Goal: Task Accomplishment & Management: Manage account settings

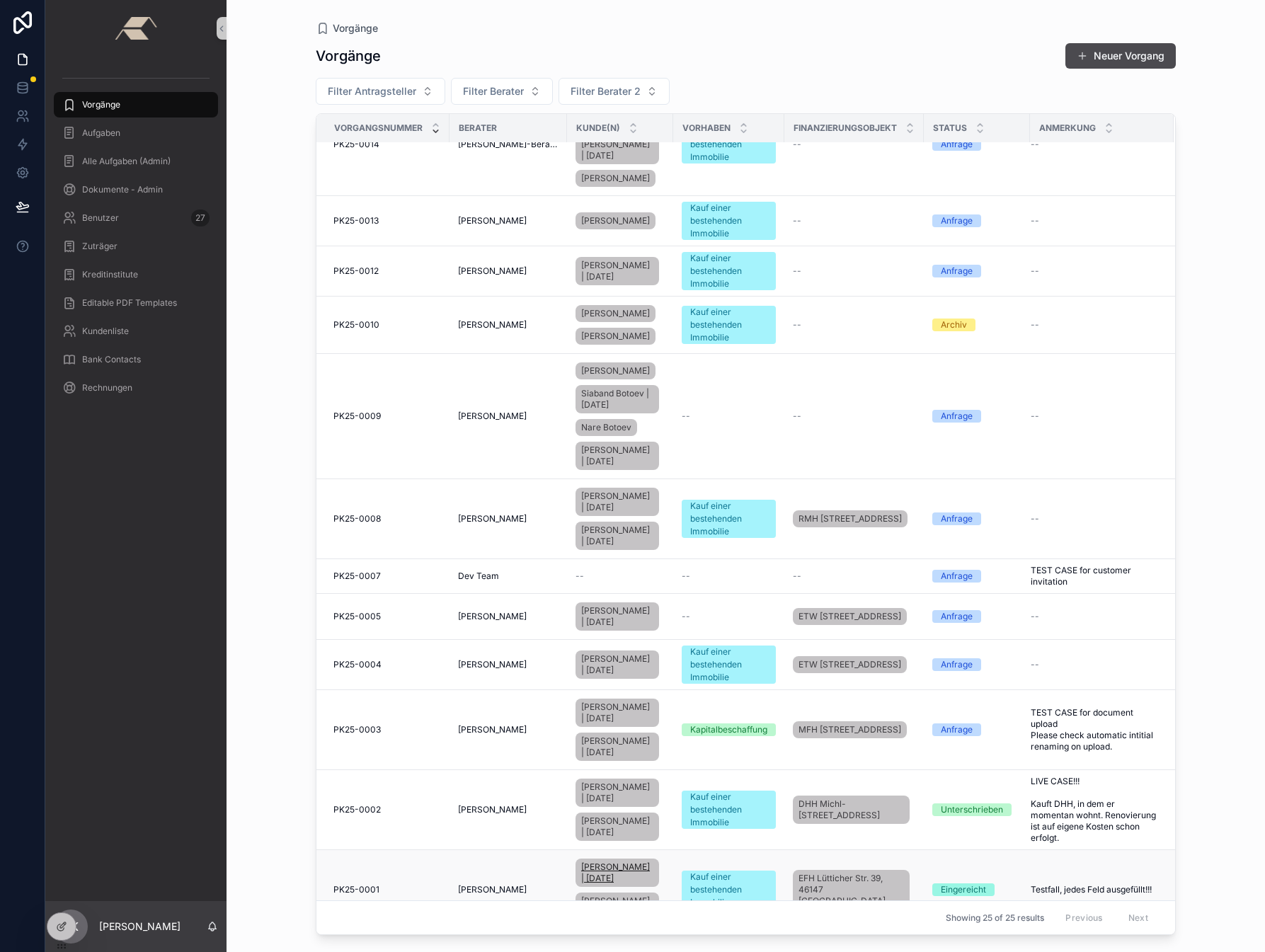
scroll to position [969, 0]
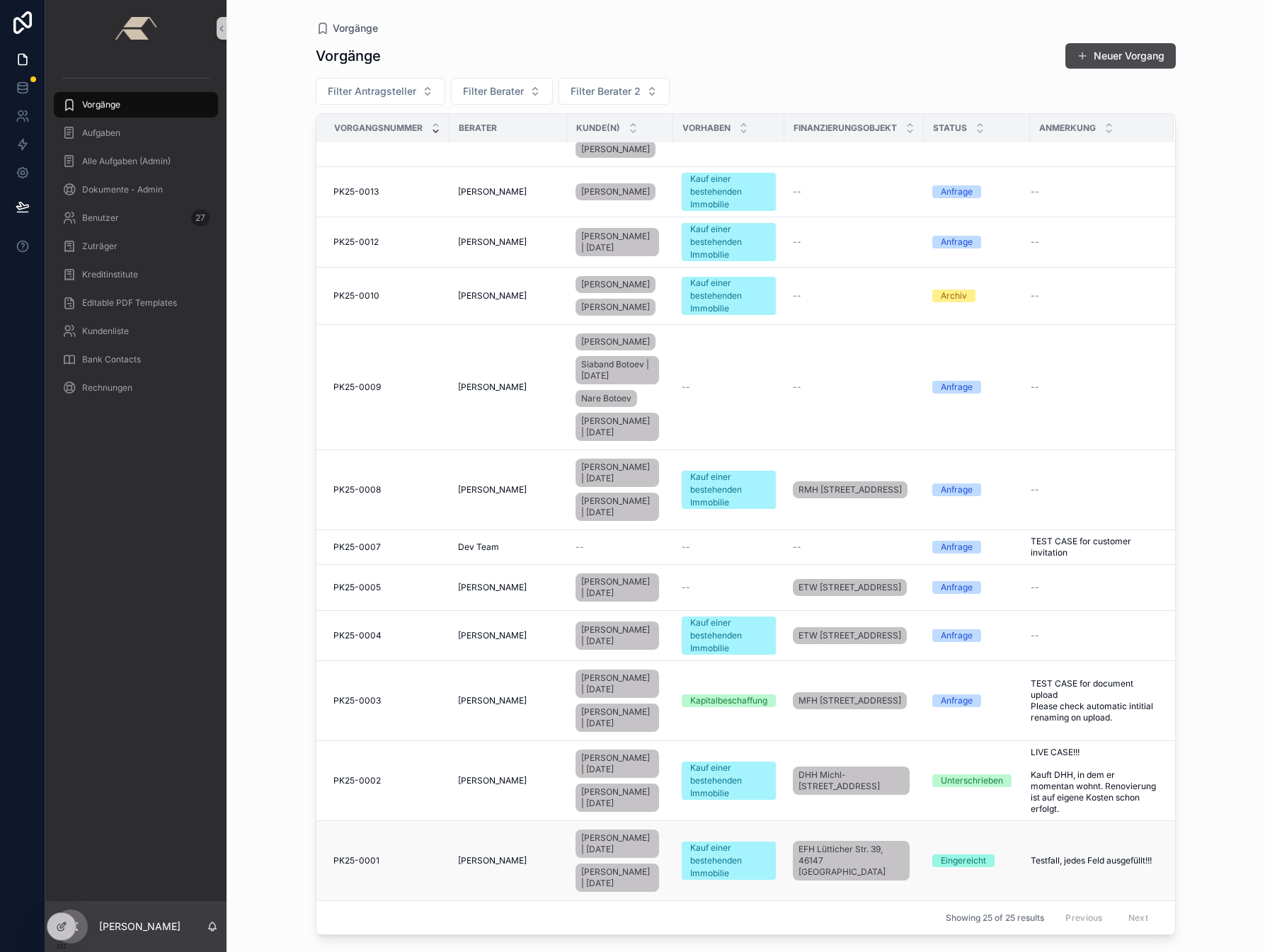
click at [354, 855] on span "PK25-0001" at bounding box center [356, 861] width 46 height 11
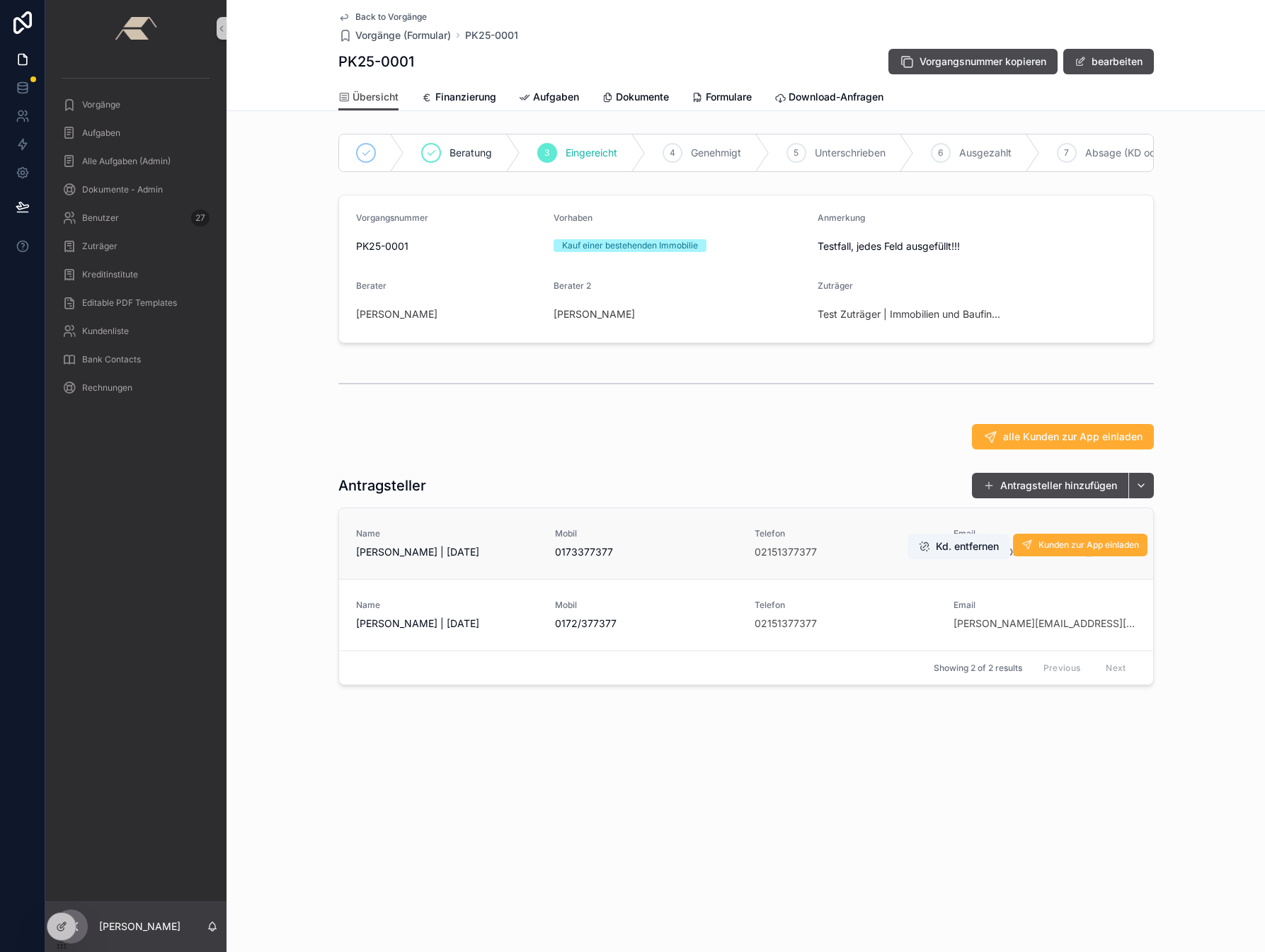
click at [416, 559] on span "[PERSON_NAME] | [DATE]" at bounding box center [447, 552] width 183 height 14
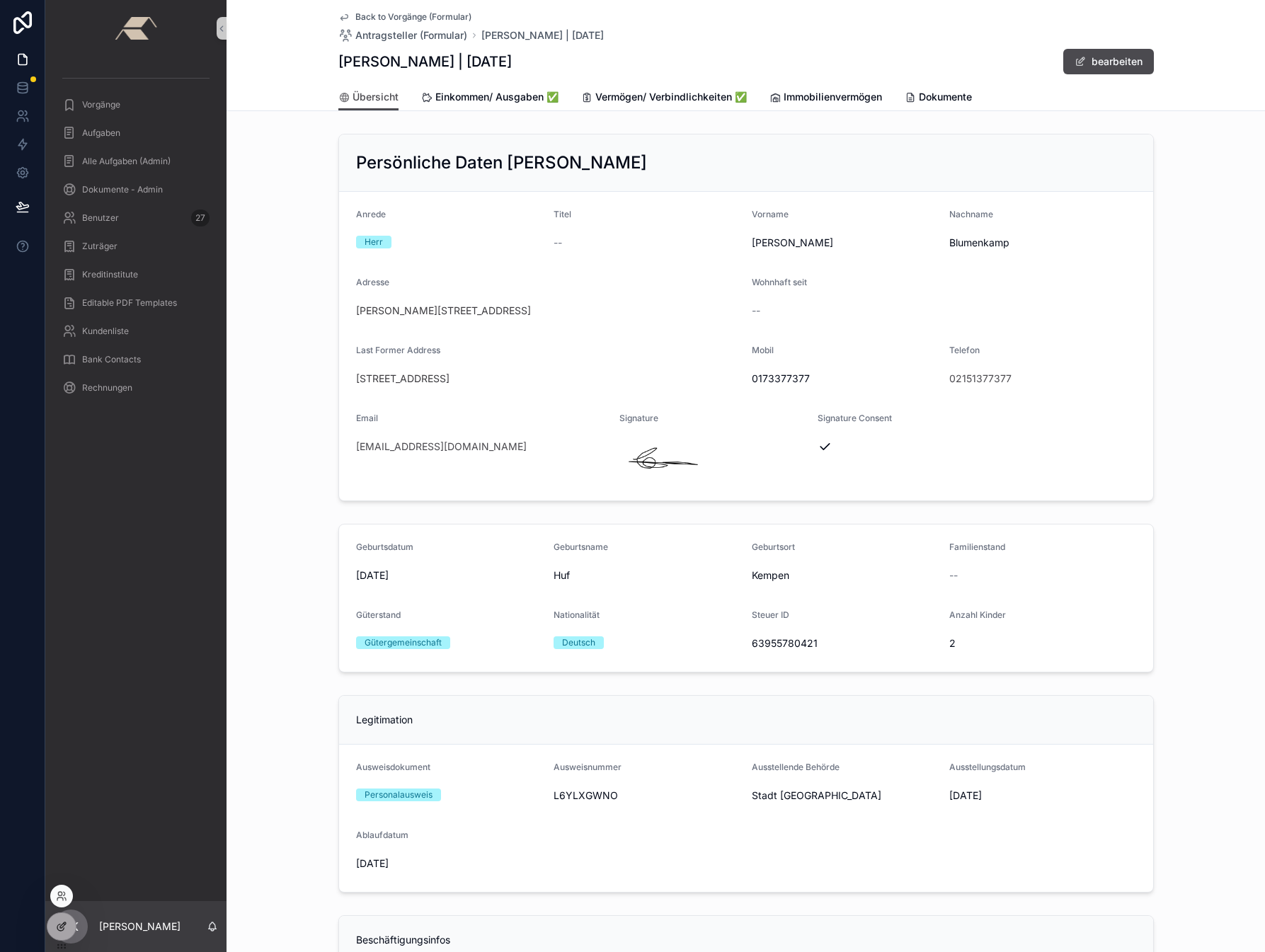
click at [67, 935] on div at bounding box center [61, 926] width 28 height 27
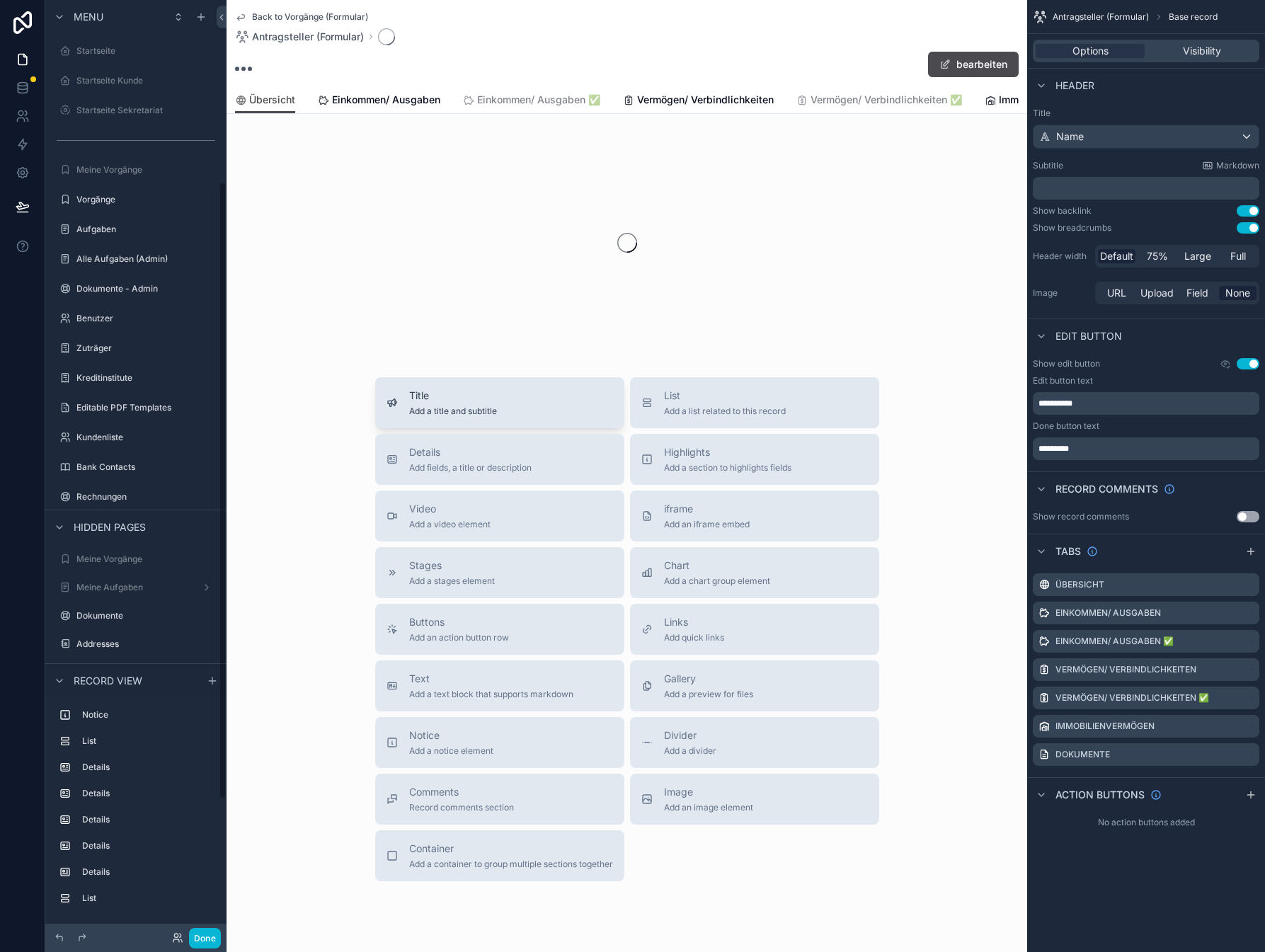
scroll to position [276, 0]
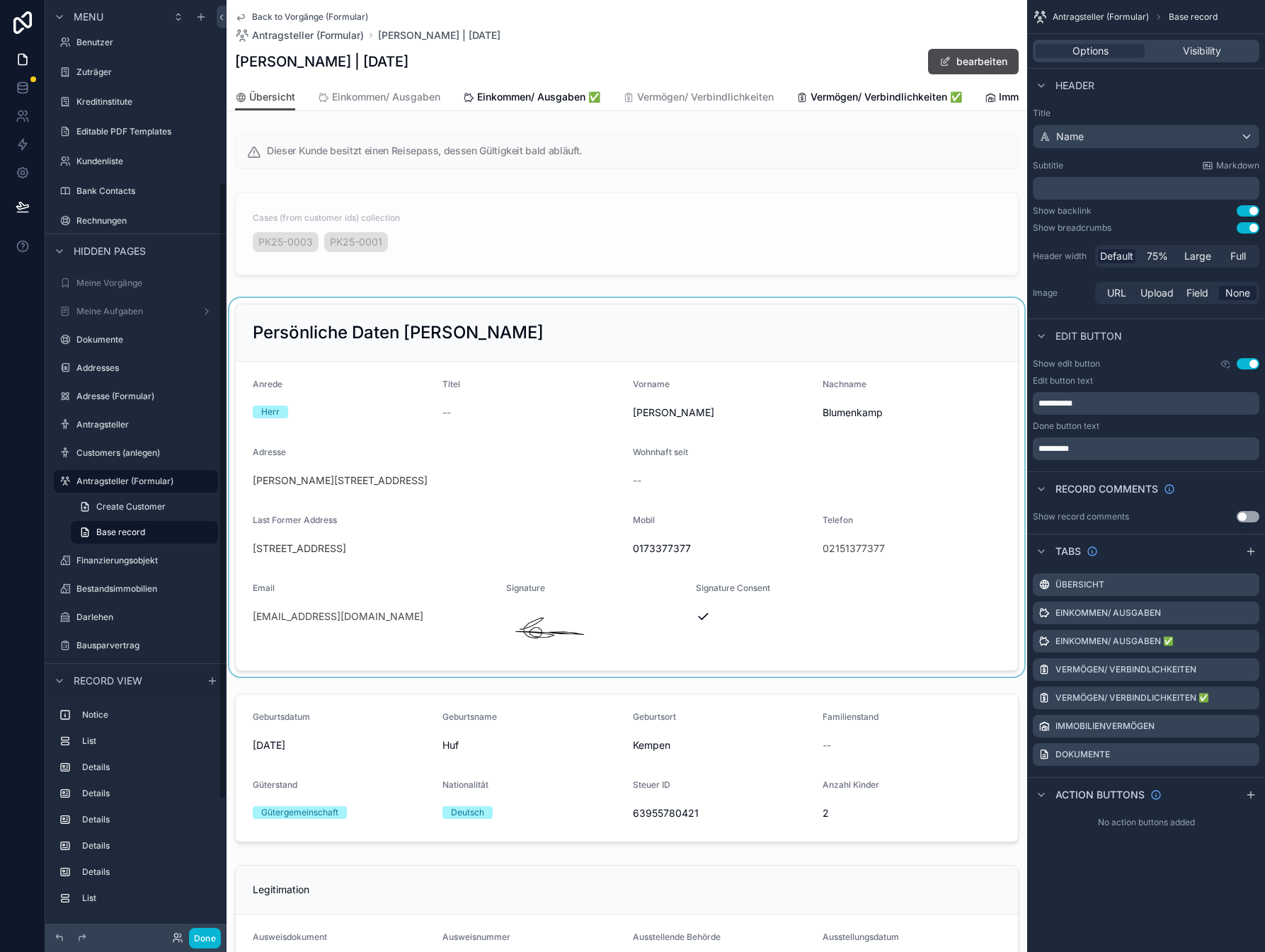
click at [351, 487] on div "scrollable content" at bounding box center [626, 487] width 800 height 379
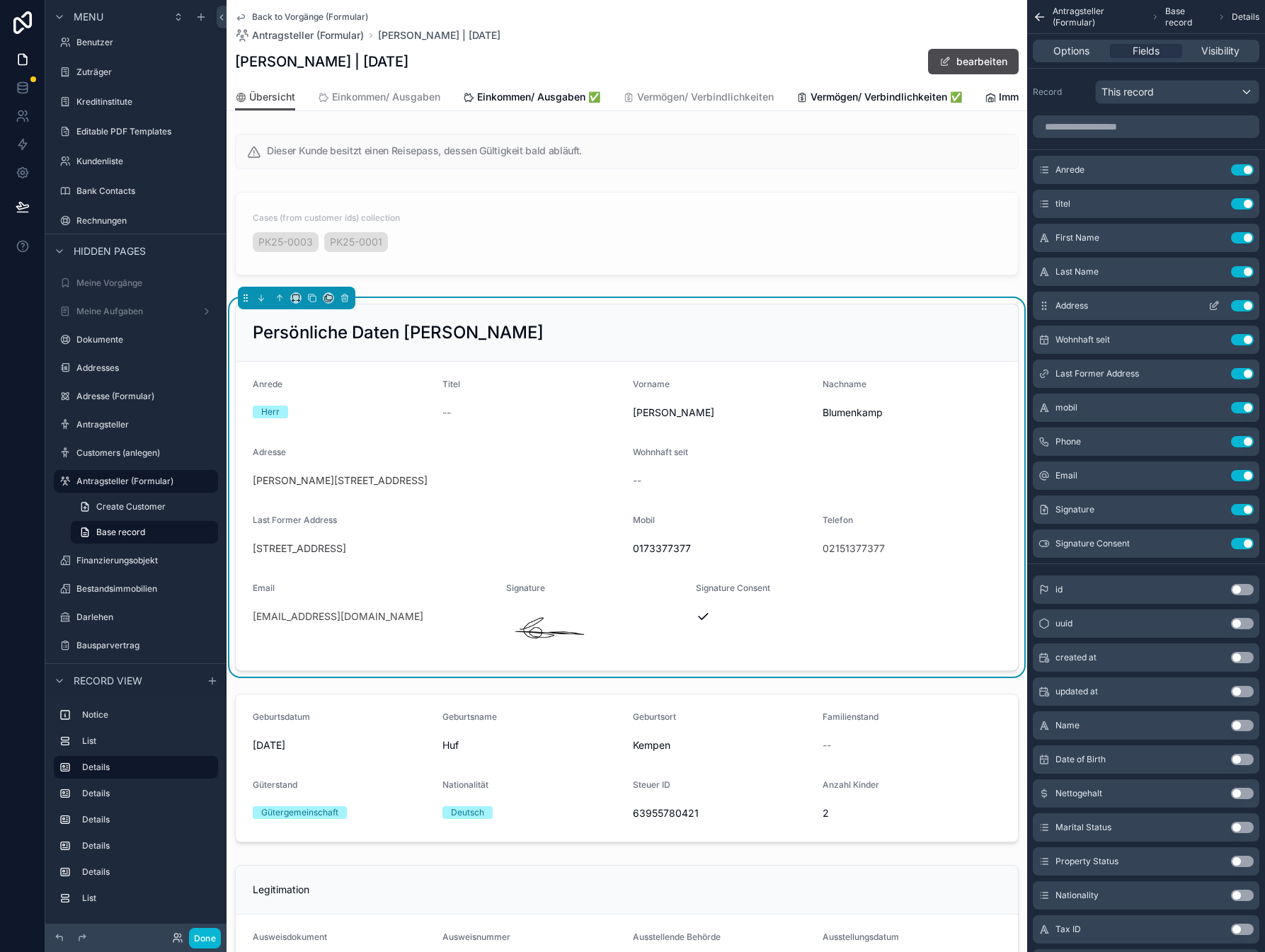
click at [1210, 303] on icon "scrollable content" at bounding box center [1214, 305] width 11 height 11
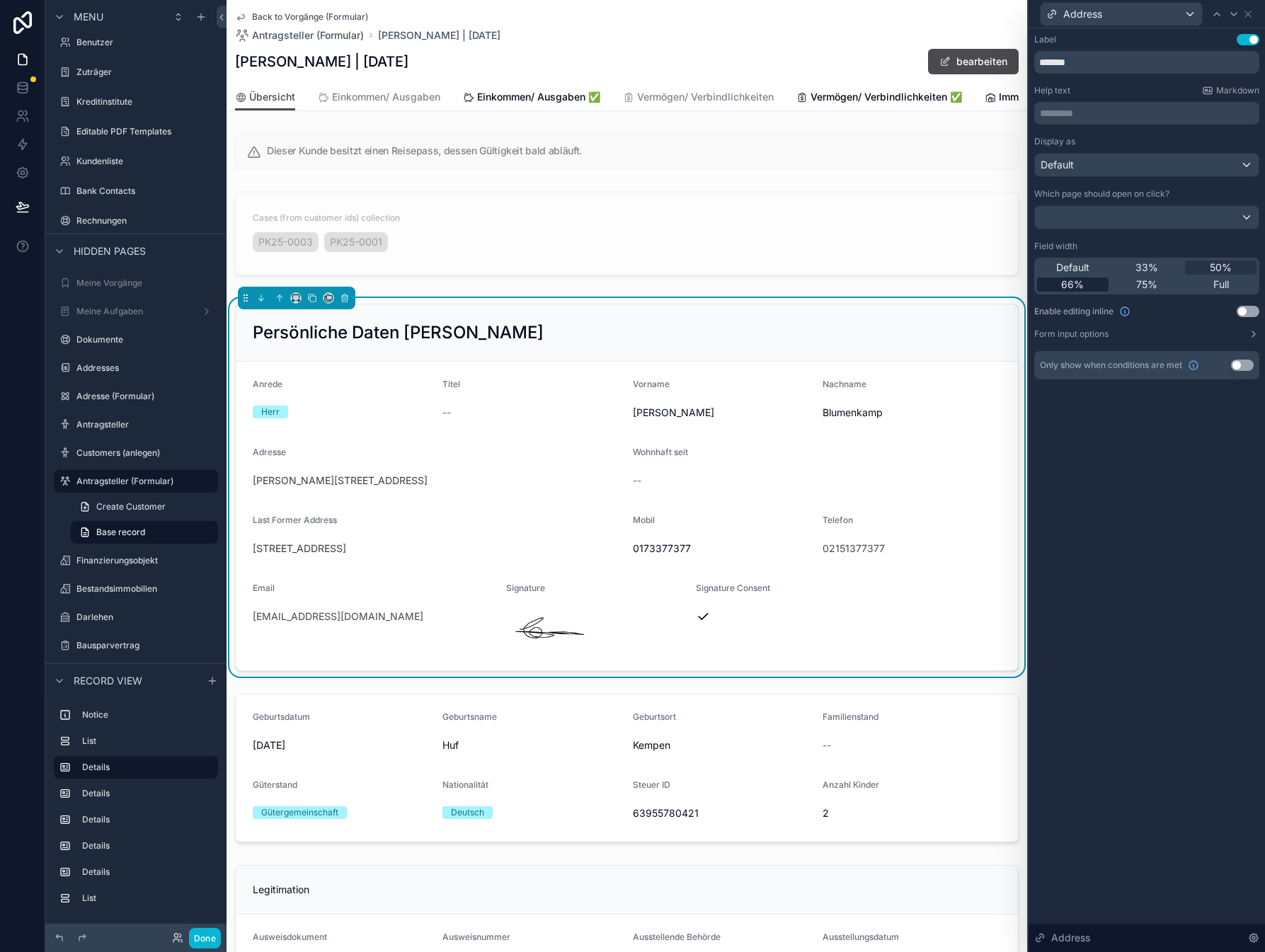
click at [1074, 281] on span "66%" at bounding box center [1072, 284] width 23 height 14
click at [1142, 293] on div "Default 33% 50% 66% 75% Full" at bounding box center [1147, 276] width 225 height 37
click at [1143, 283] on span "75%" at bounding box center [1146, 284] width 21 height 14
click at [1247, 17] on icon at bounding box center [1248, 14] width 11 height 11
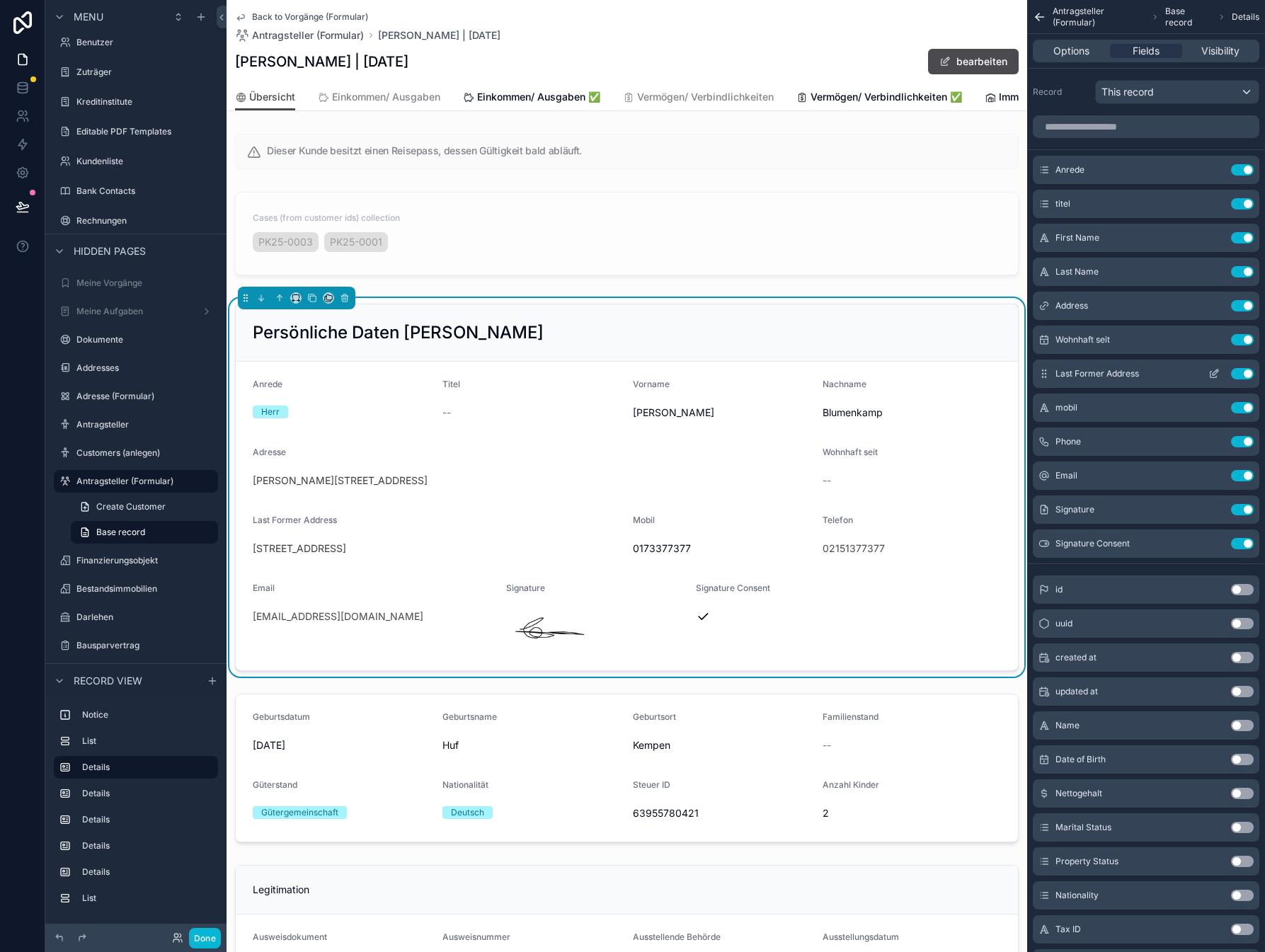
click at [1213, 375] on icon "scrollable content" at bounding box center [1215, 372] width 5 height 5
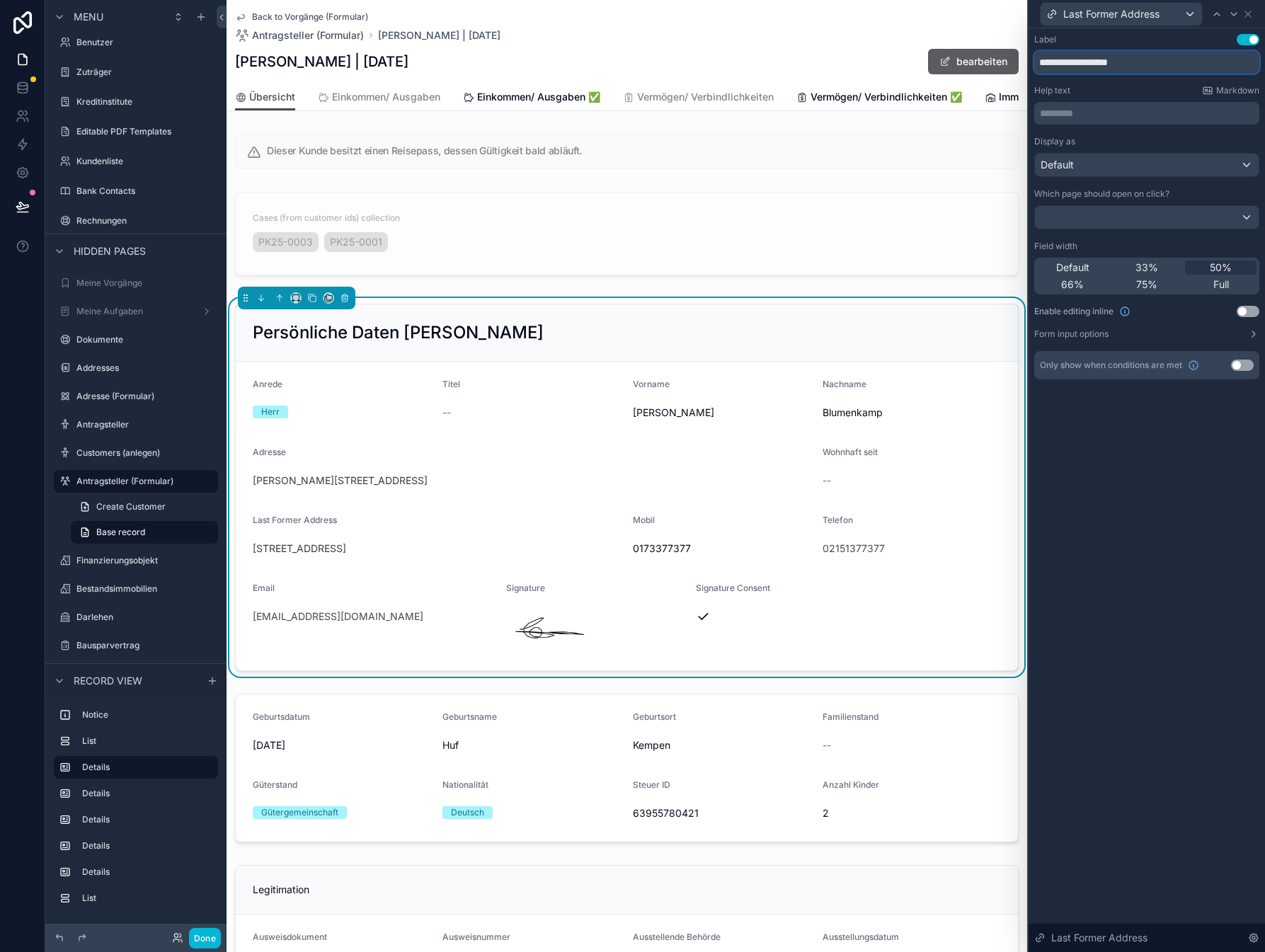
drag, startPoint x: 1153, startPoint y: 59, endPoint x: 978, endPoint y: 51, distance: 175.2
click at [978, 51] on div "**********" at bounding box center [632, 476] width 1265 height 952
type input "**********"
click at [1207, 283] on div "Full" at bounding box center [1220, 284] width 72 height 14
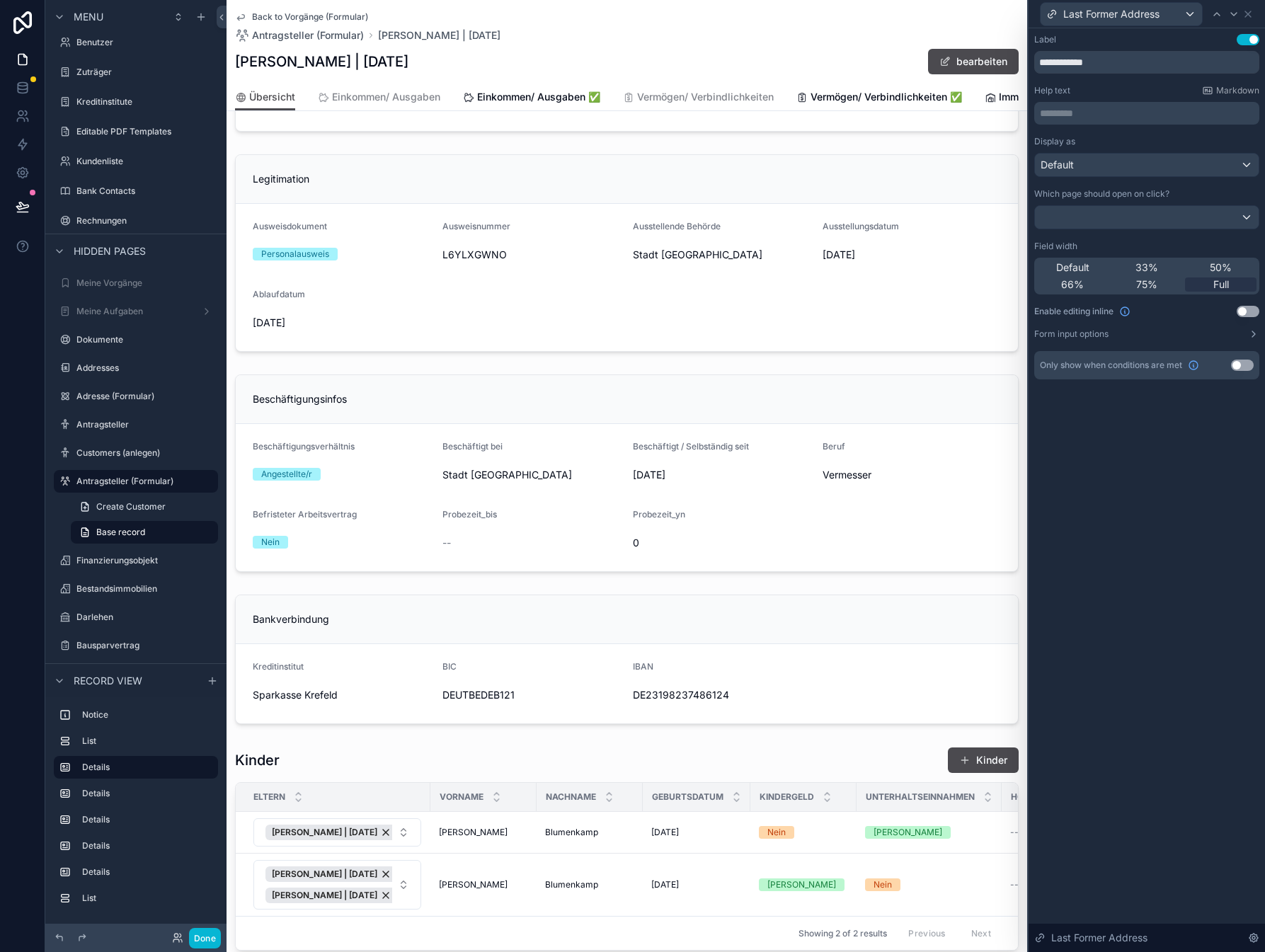
scroll to position [1444, 0]
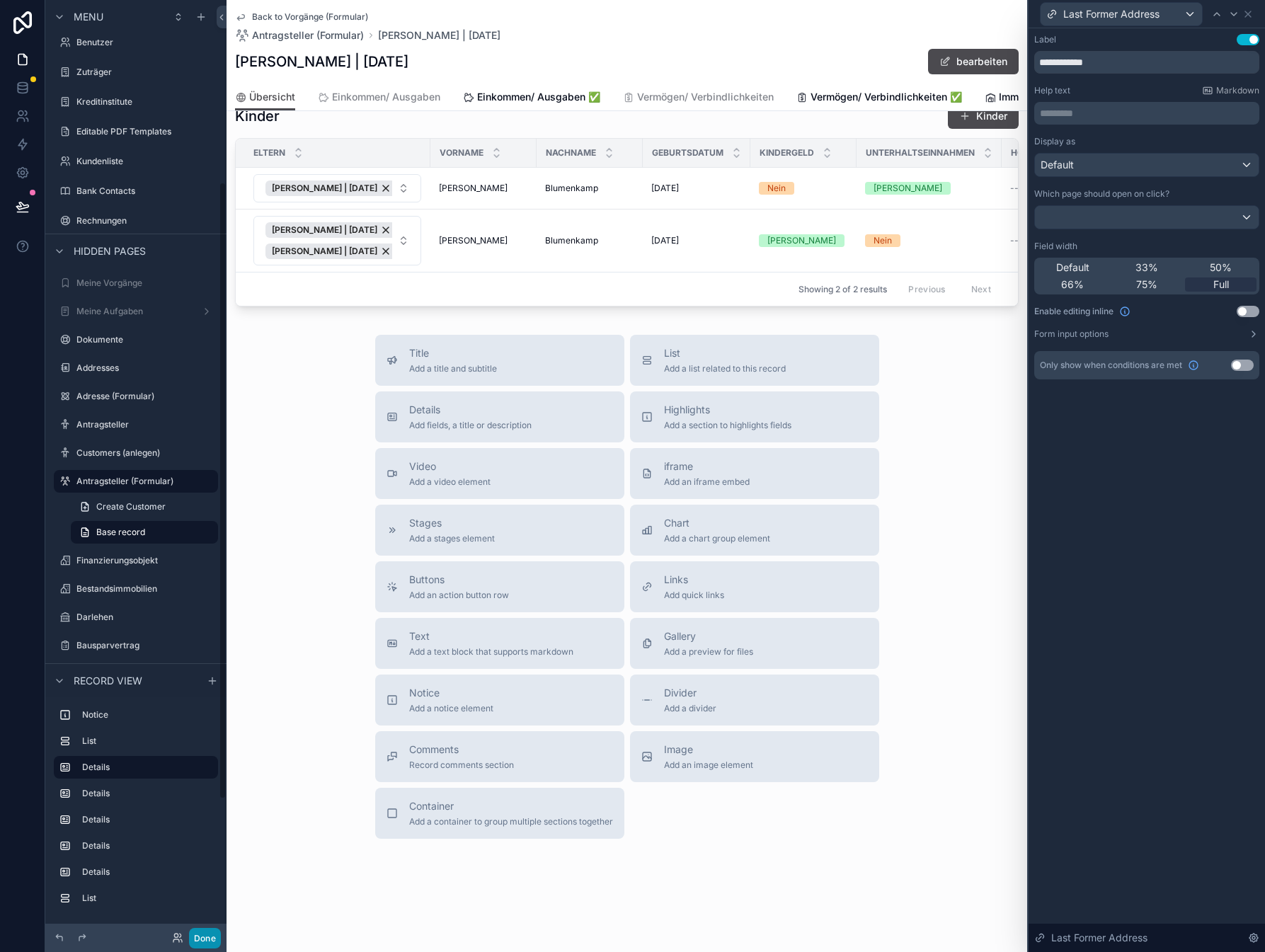
click at [215, 934] on button "Done" at bounding box center [205, 938] width 32 height 20
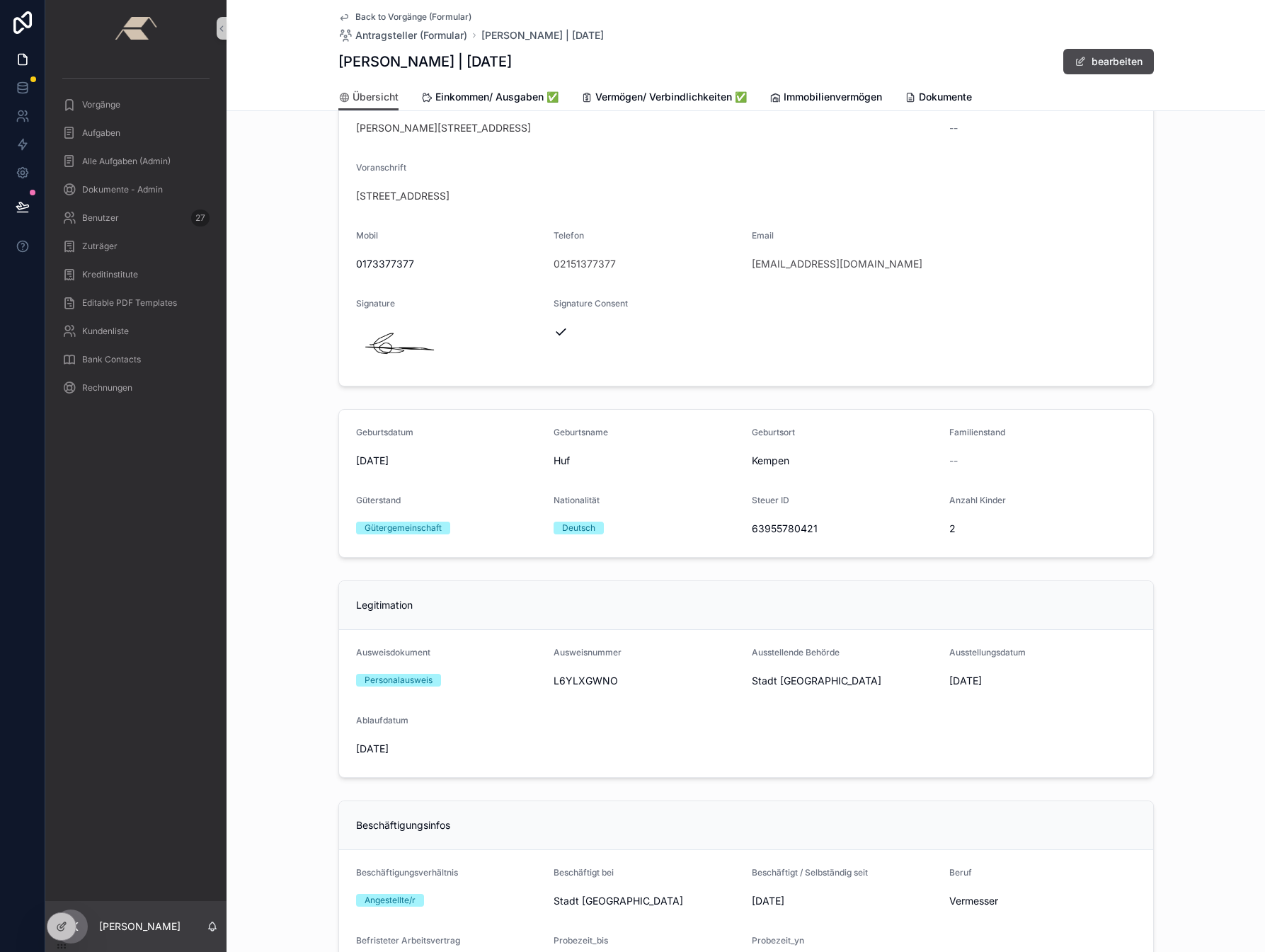
scroll to position [0, 0]
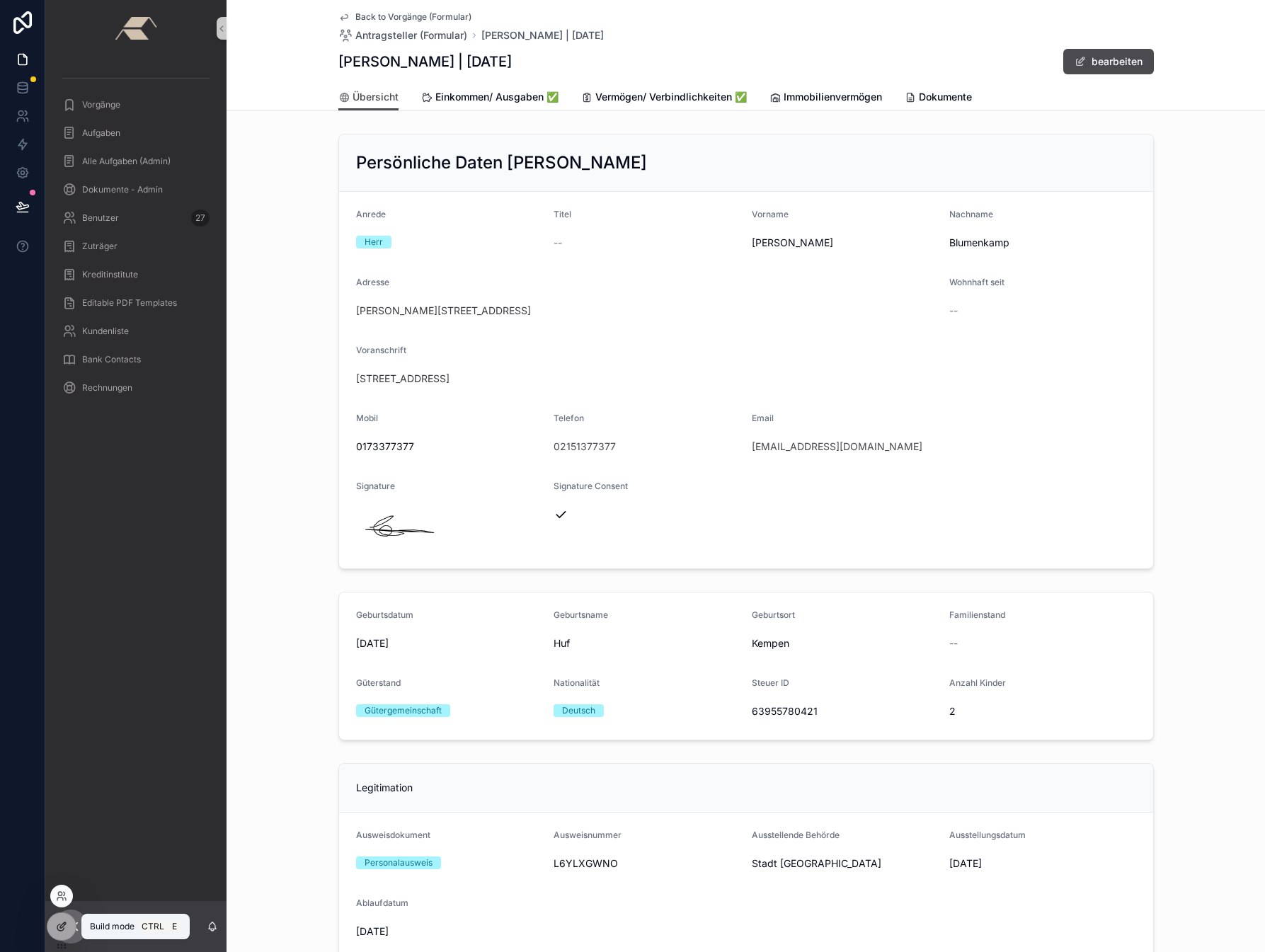
click at [57, 928] on icon at bounding box center [61, 926] width 11 height 11
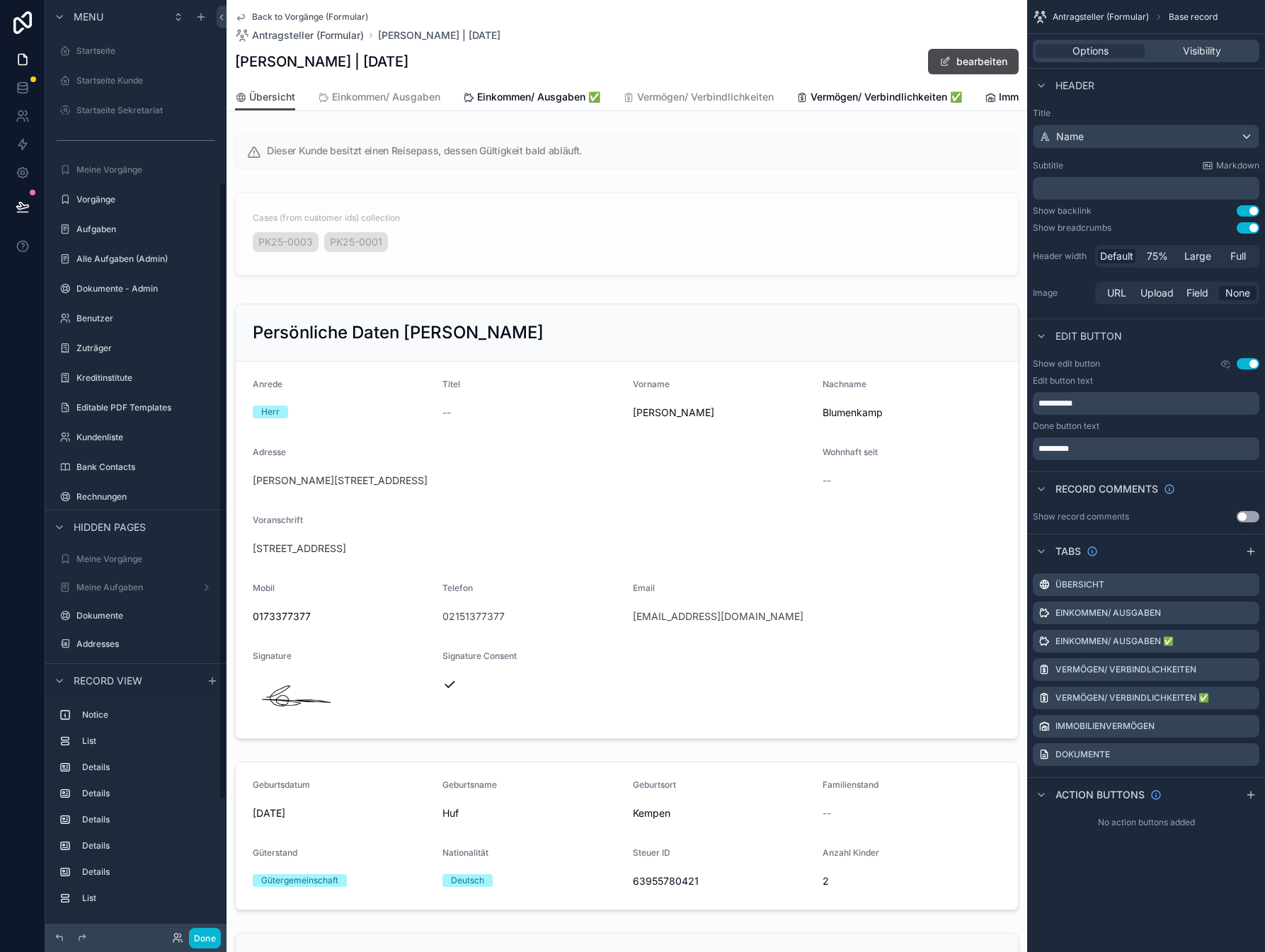
scroll to position [276, 0]
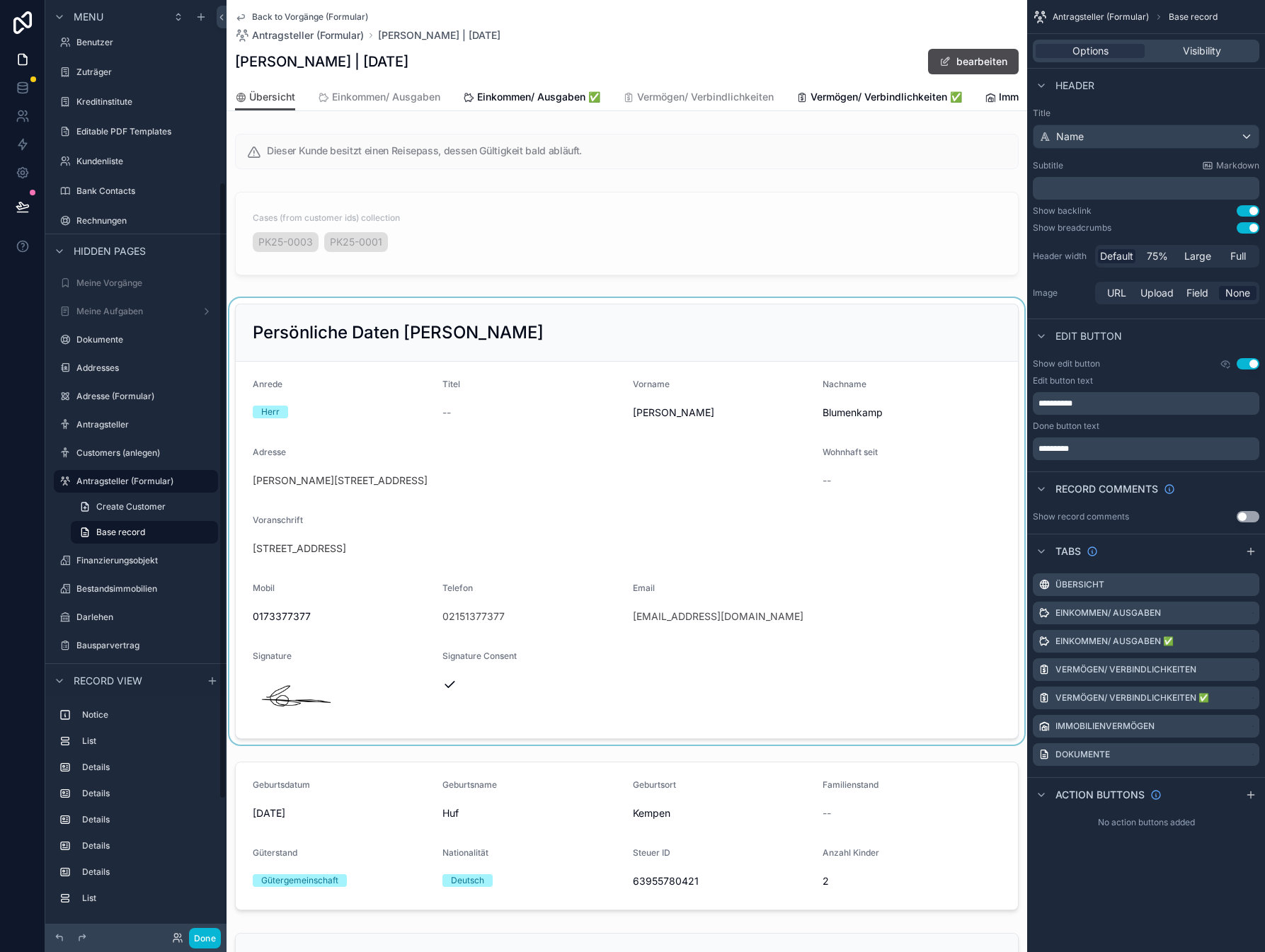
click at [315, 406] on div "scrollable content" at bounding box center [626, 521] width 800 height 447
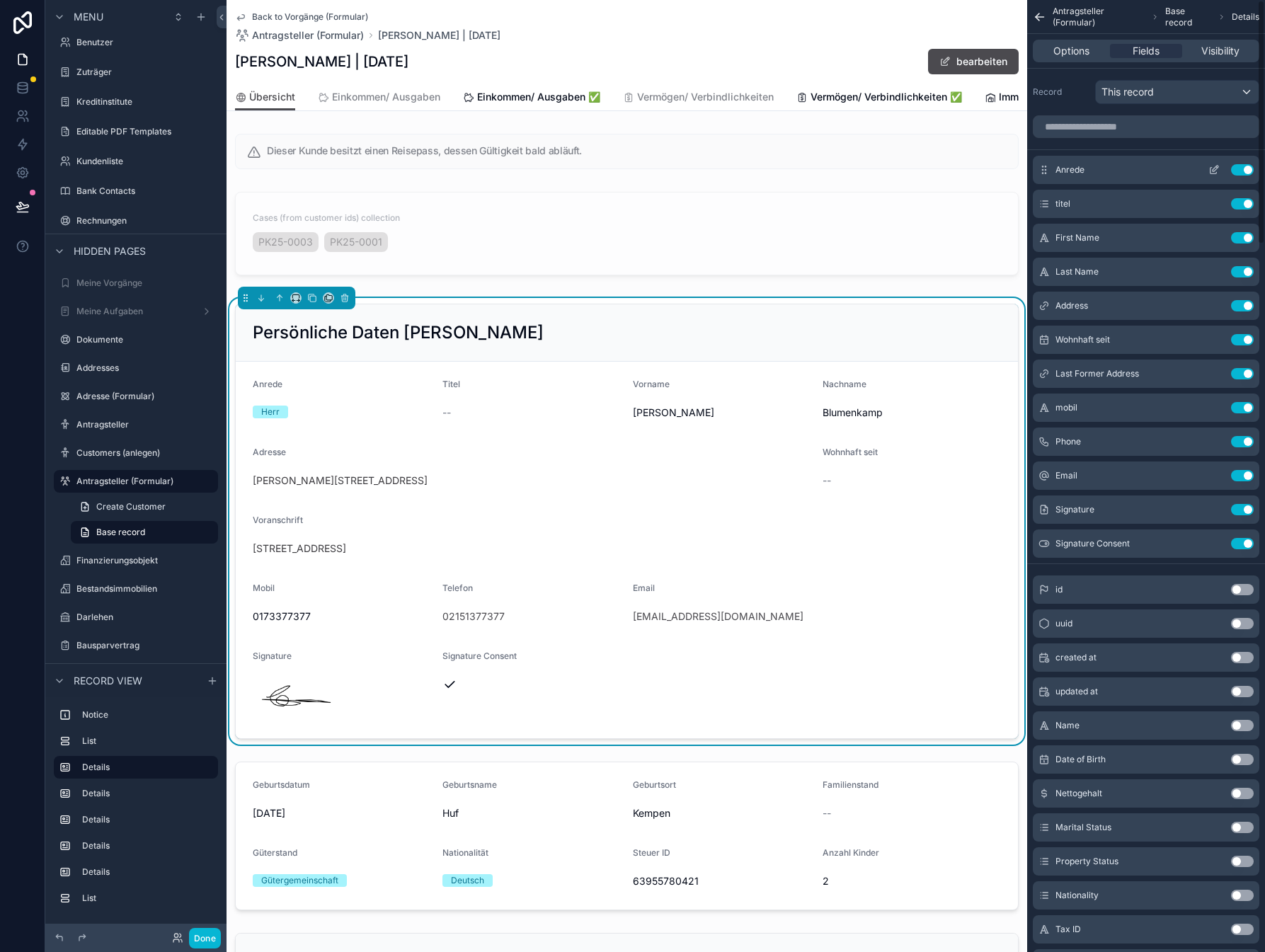
click at [1211, 168] on icon "scrollable content" at bounding box center [1214, 171] width 6 height 6
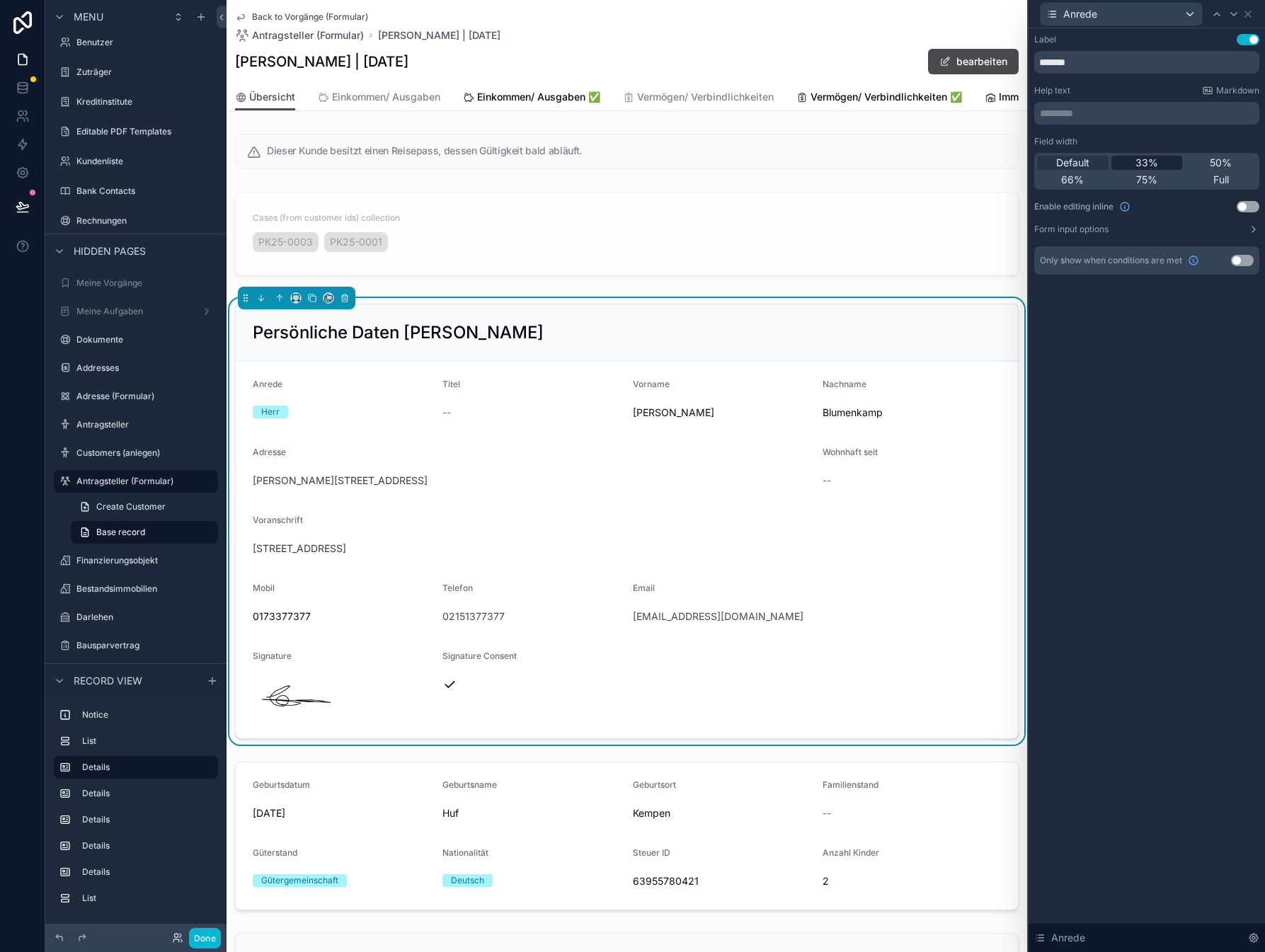
click at [1152, 159] on span "33%" at bounding box center [1146, 162] width 23 height 14
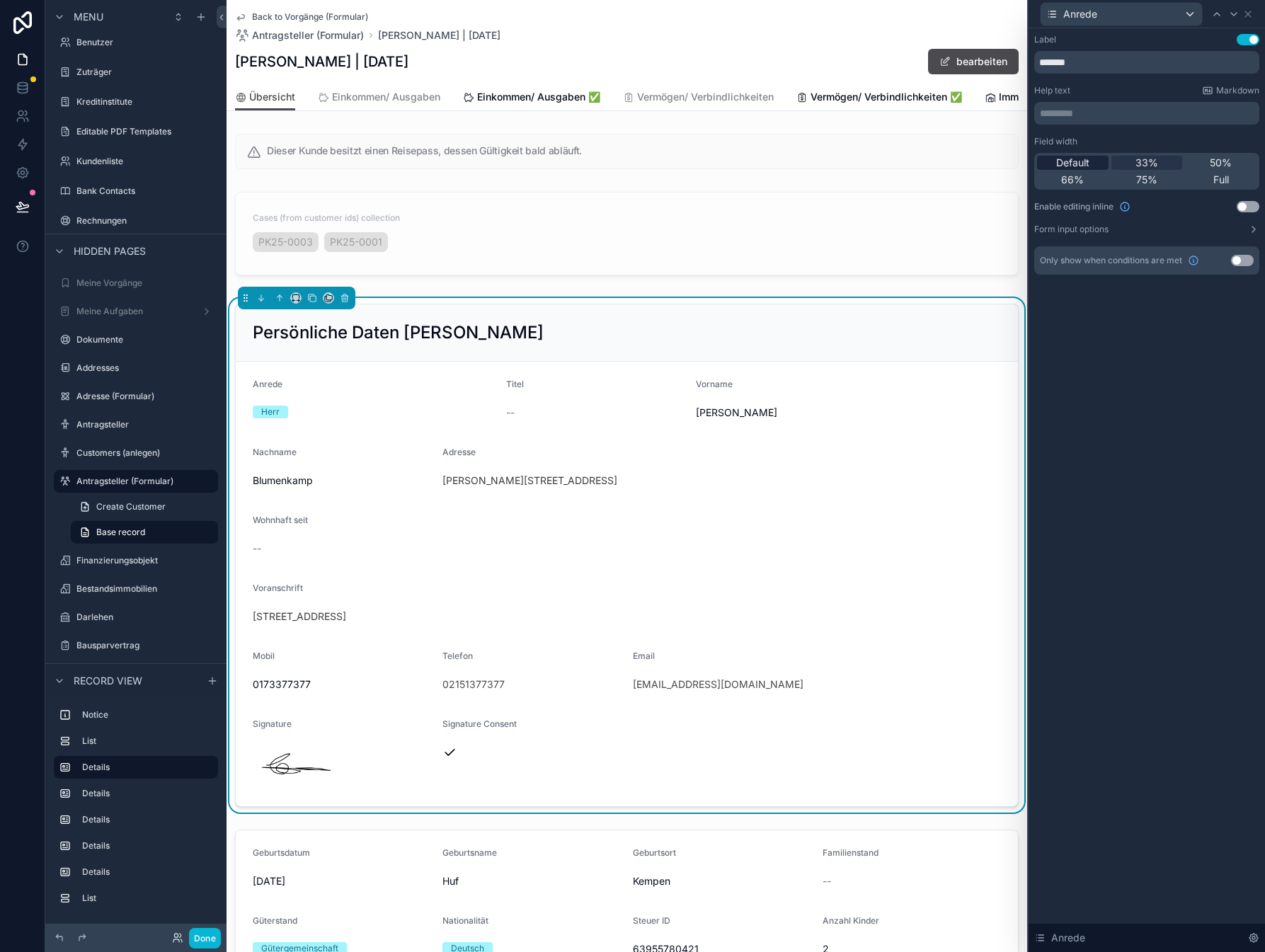
click at [1082, 160] on span "Default" at bounding box center [1073, 162] width 33 height 14
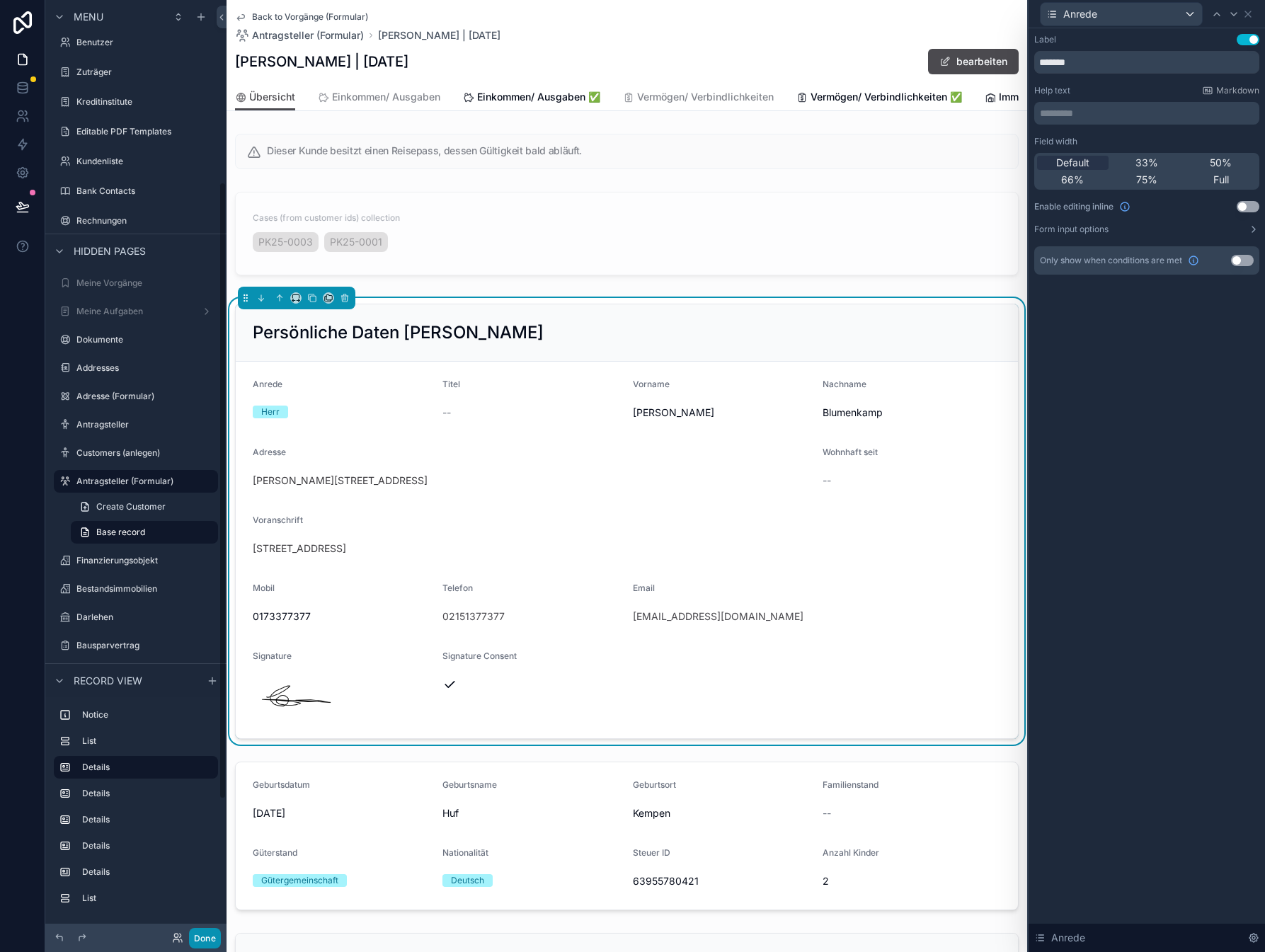
click at [206, 944] on button "Done" at bounding box center [205, 938] width 32 height 20
